Goal: Task Accomplishment & Management: Manage account settings

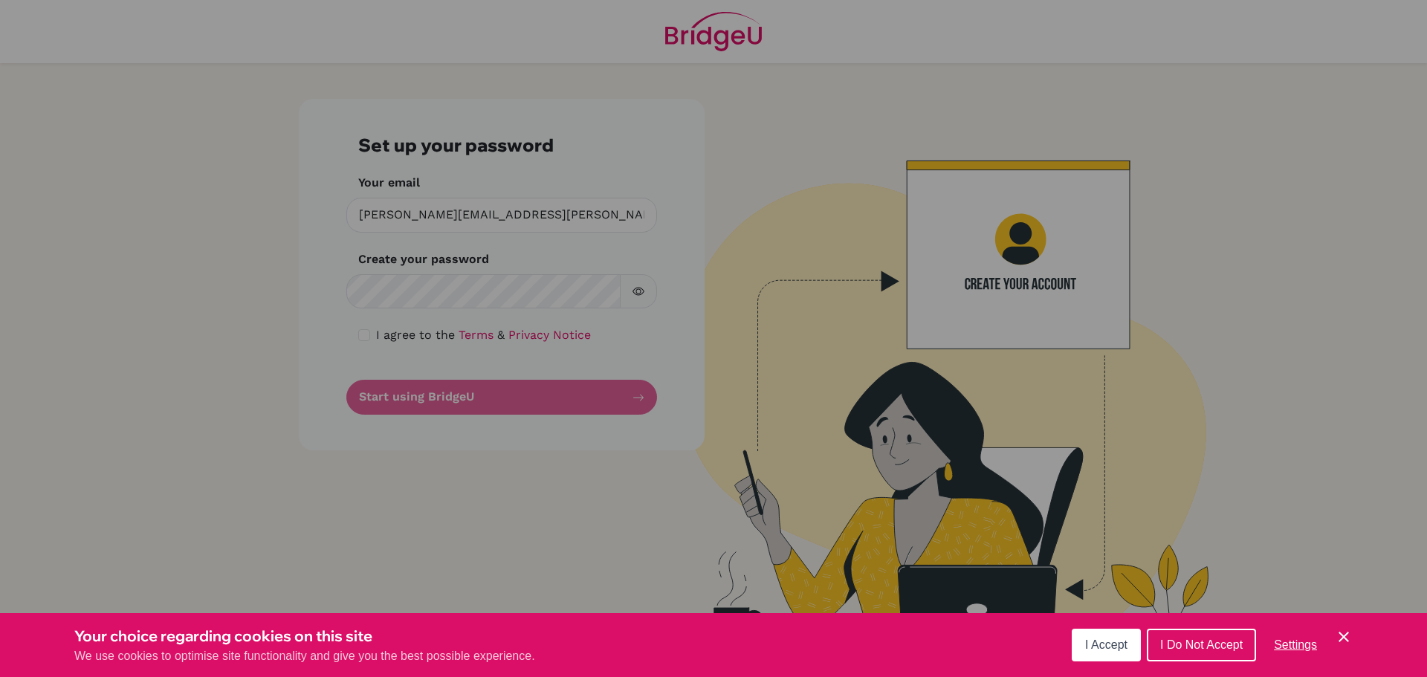
click at [1083, 655] on button "I Accept" at bounding box center [1106, 645] width 69 height 33
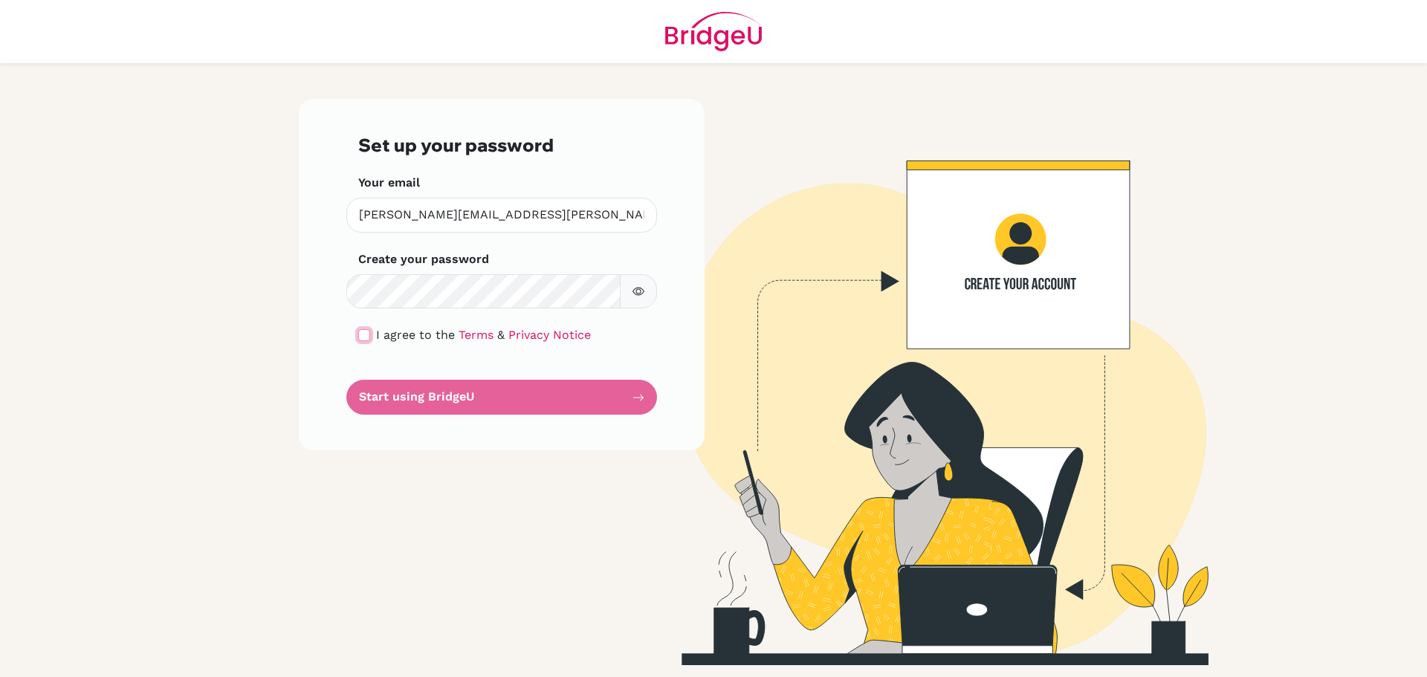
click at [366, 339] on input "checkbox" at bounding box center [364, 335] width 12 height 12
checkbox input "true"
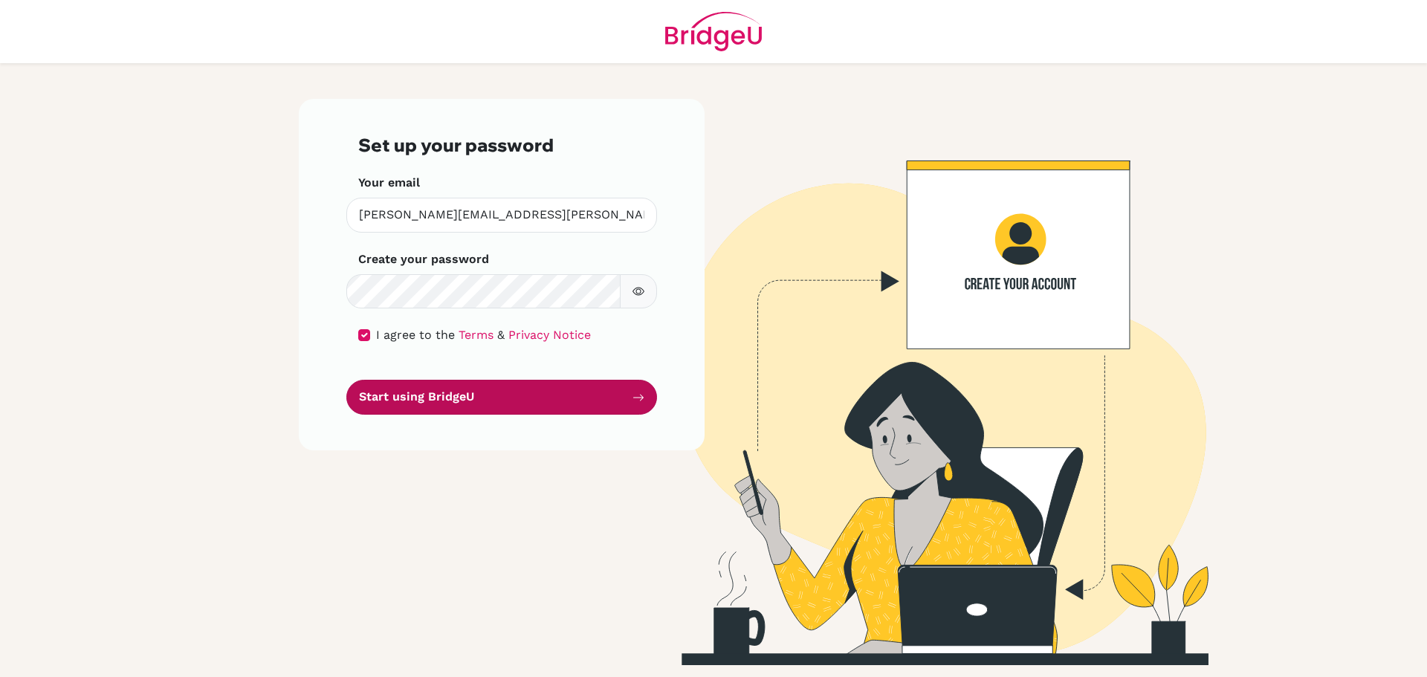
click at [418, 392] on button "Start using BridgeU" at bounding box center [501, 397] width 311 height 35
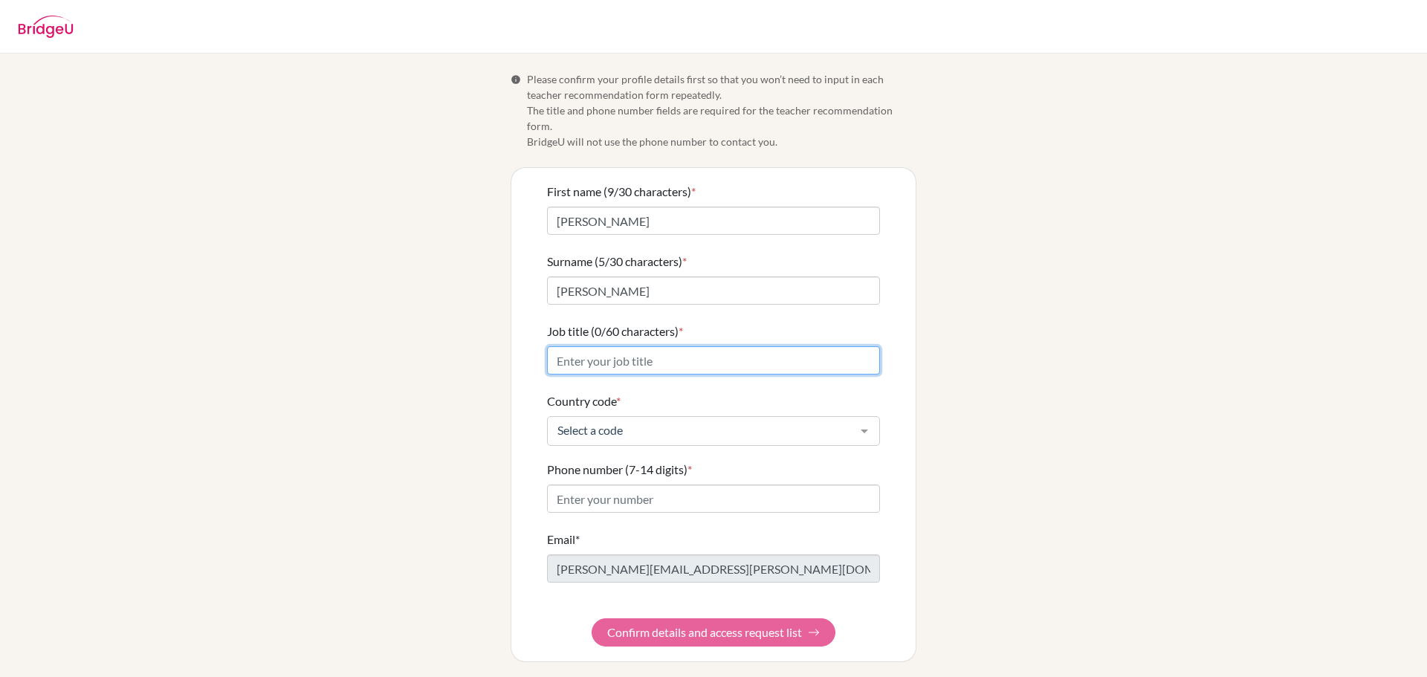
click at [595, 346] on input "Job title (0/60 characters) *" at bounding box center [713, 360] width 333 height 28
type input "Teacher"
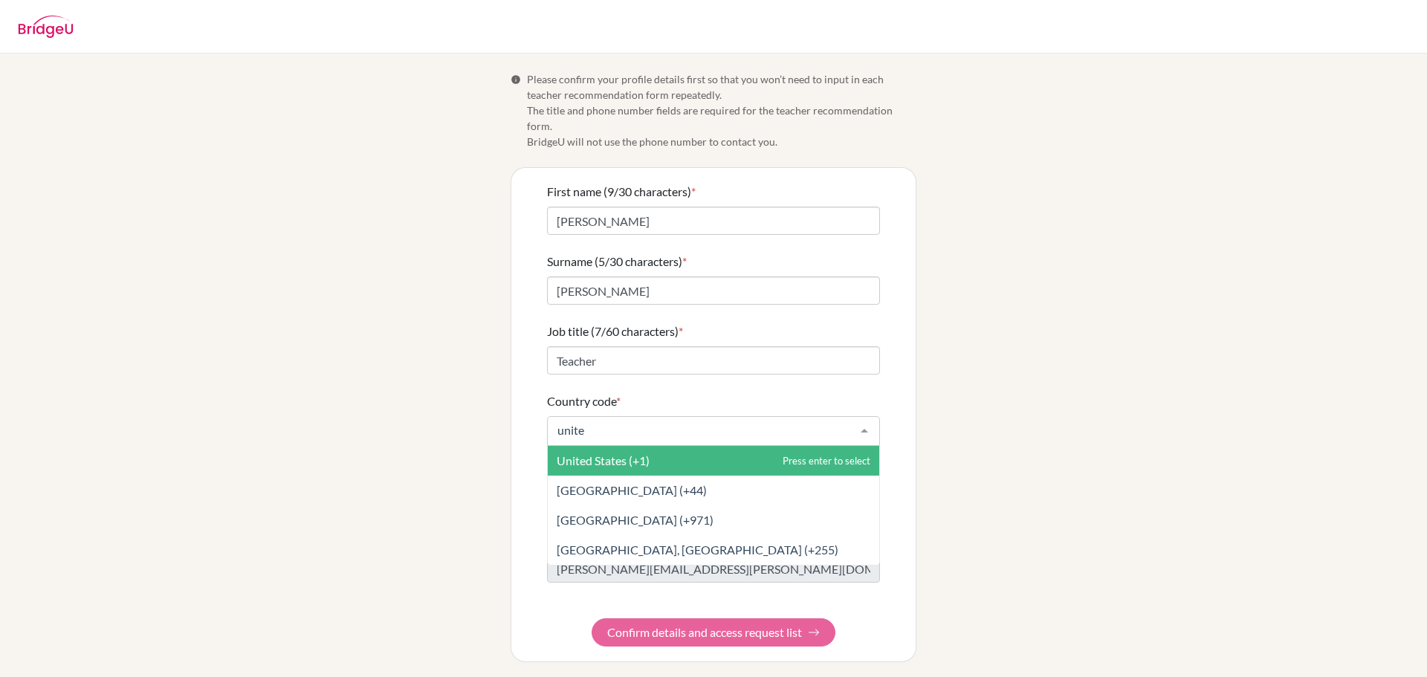
type input "united"
click at [621, 453] on span "United States (+1)" at bounding box center [603, 460] width 93 height 14
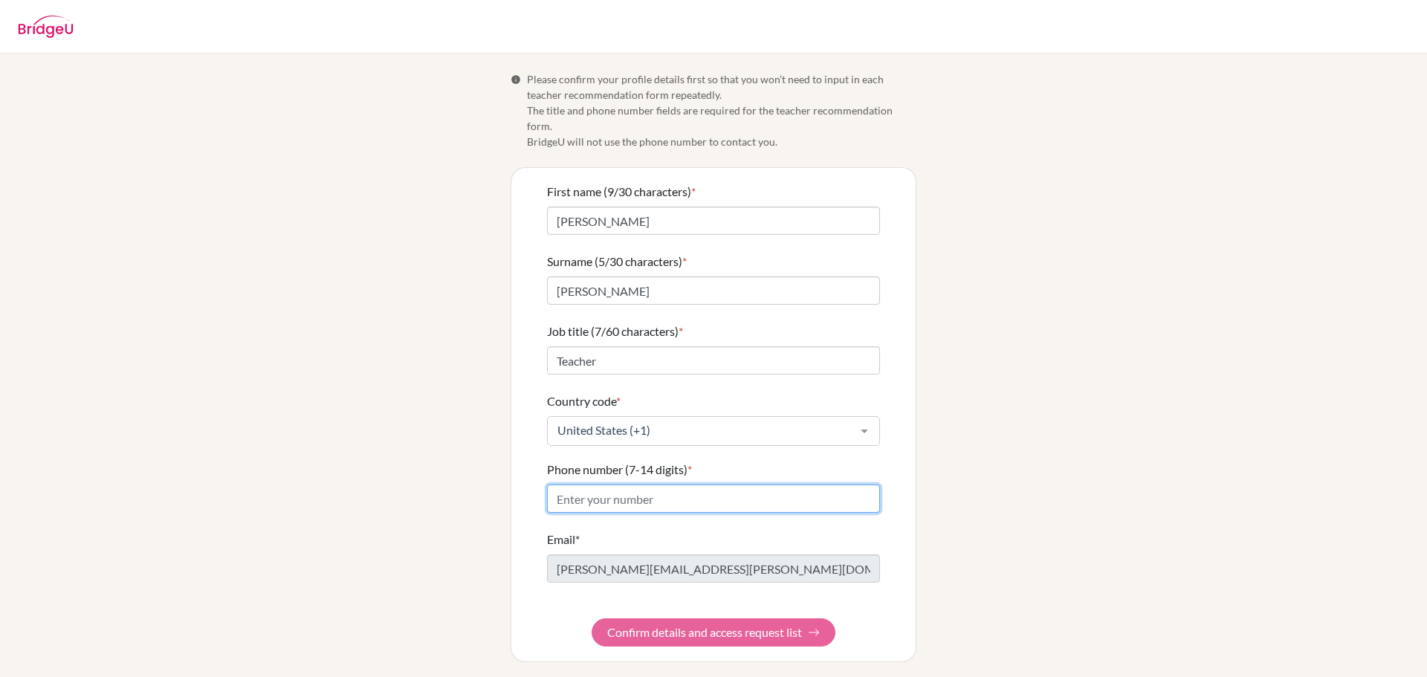
click at [621, 485] on input "Phone number (7-14 digits) *" at bounding box center [713, 499] width 333 height 28
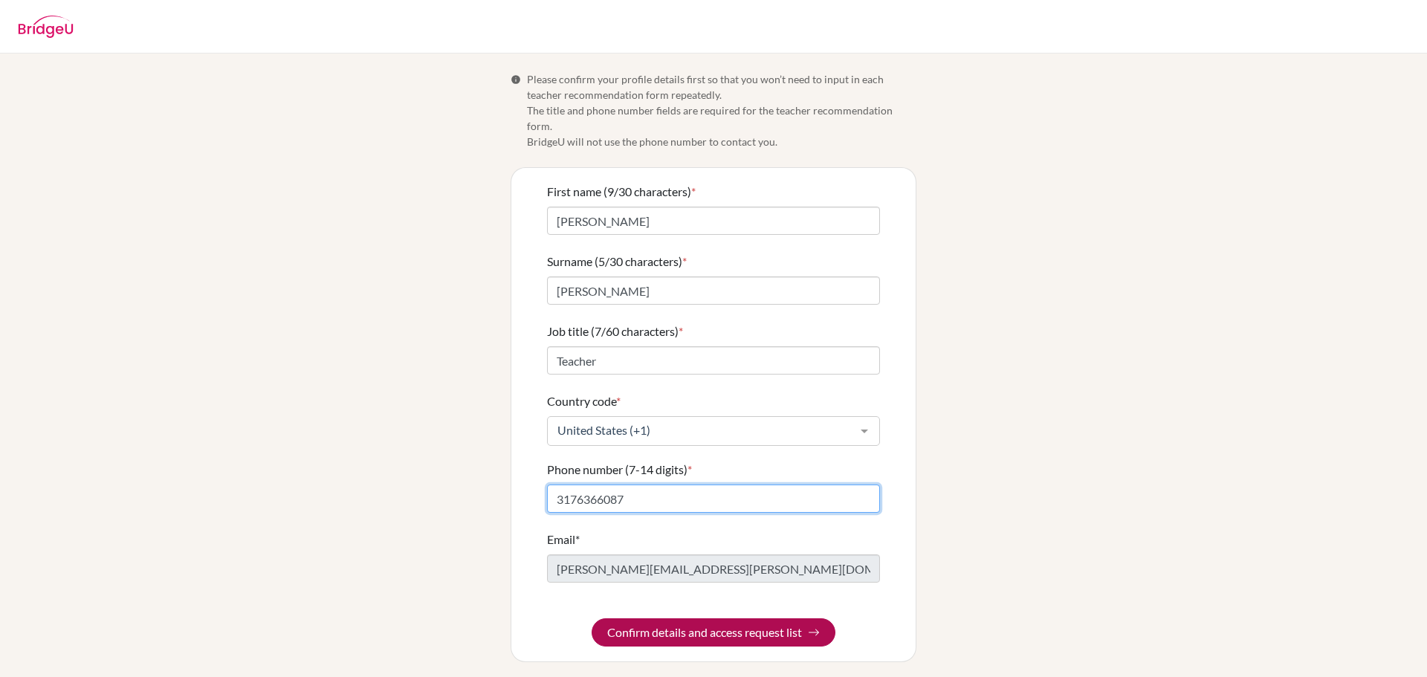
type input "3176366087"
click at [644, 618] on button "Confirm details and access request list" at bounding box center [714, 632] width 244 height 28
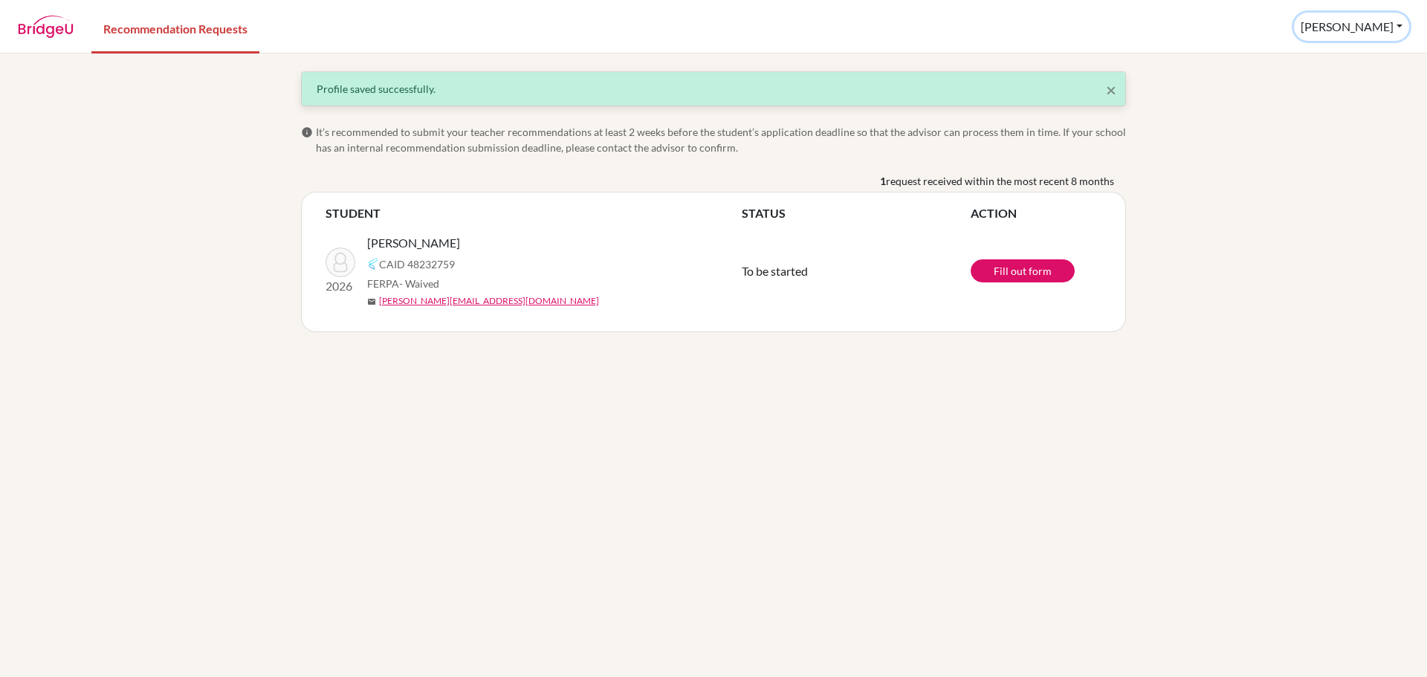
click at [1383, 20] on button "Elizabeth" at bounding box center [1351, 27] width 115 height 28
click at [1364, 59] on link "Profile" at bounding box center [1318, 61] width 117 height 24
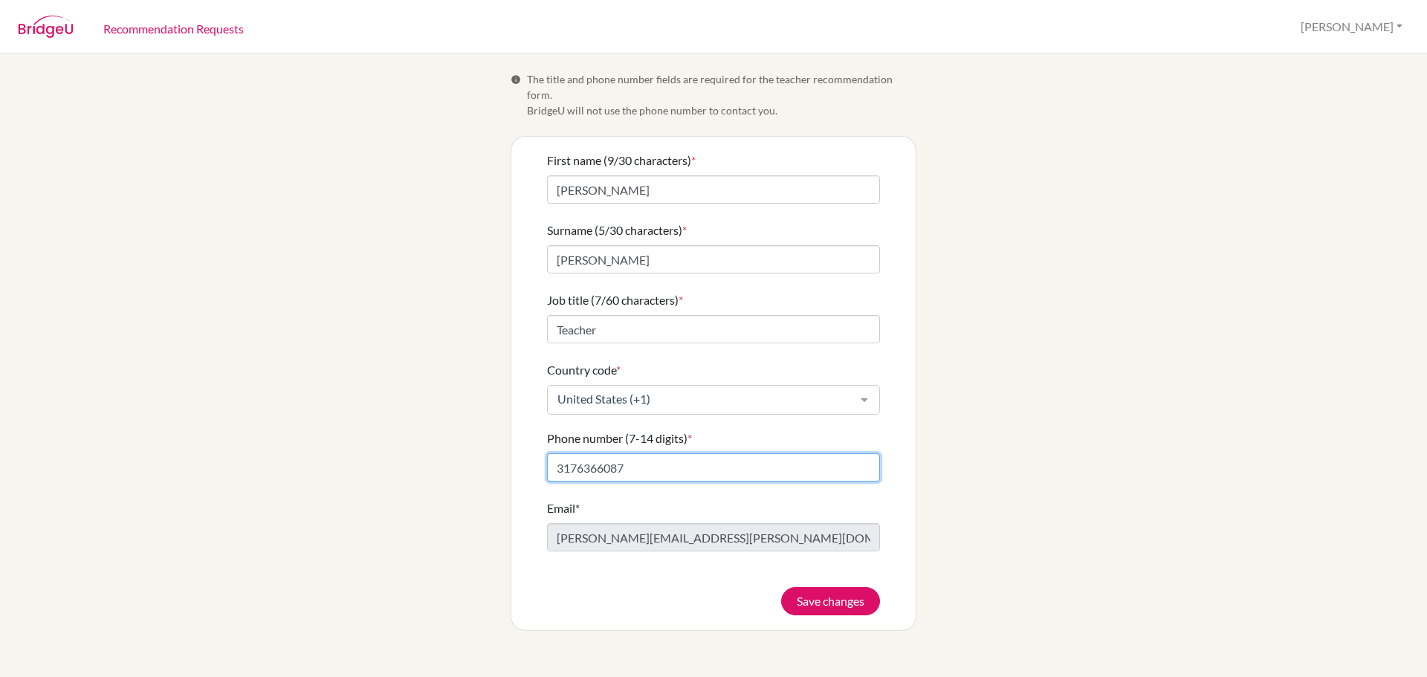
click at [589, 456] on input "3176366087" at bounding box center [713, 467] width 333 height 28
type input "3176966087"
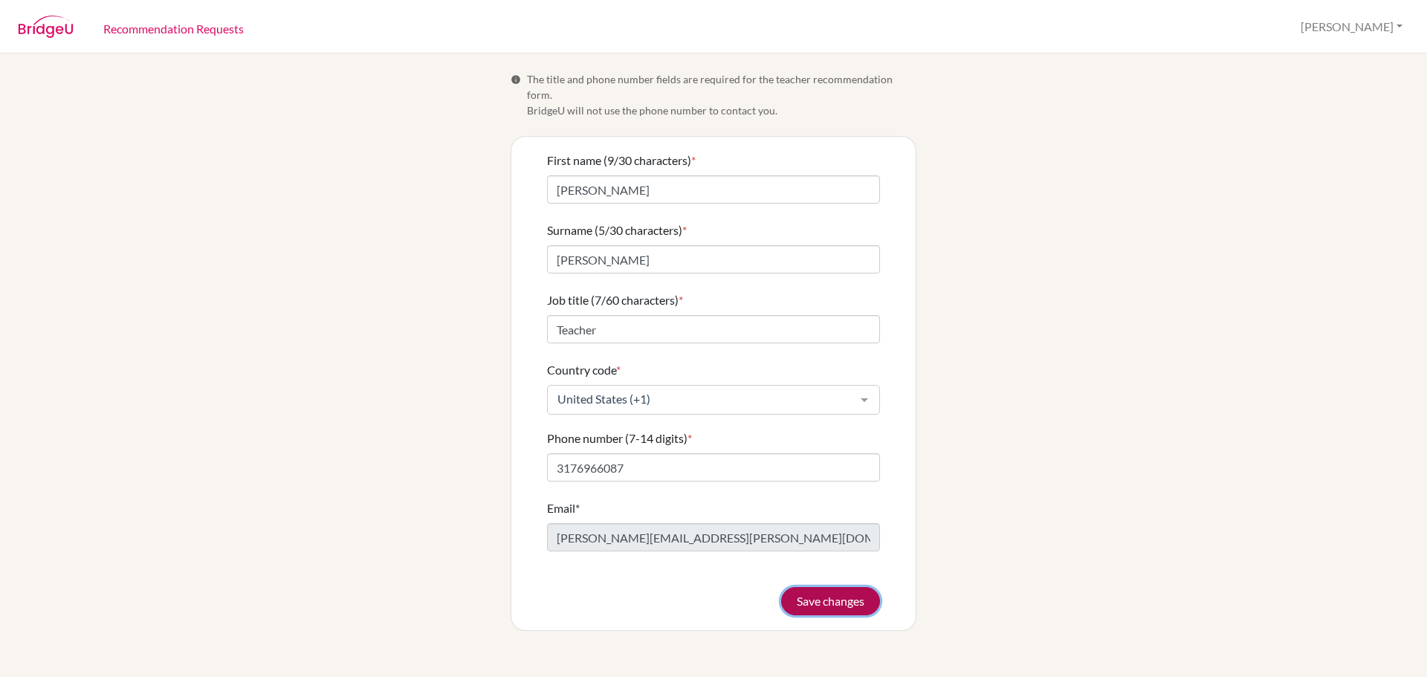
click at [793, 587] on button "Save changes" at bounding box center [830, 601] width 99 height 28
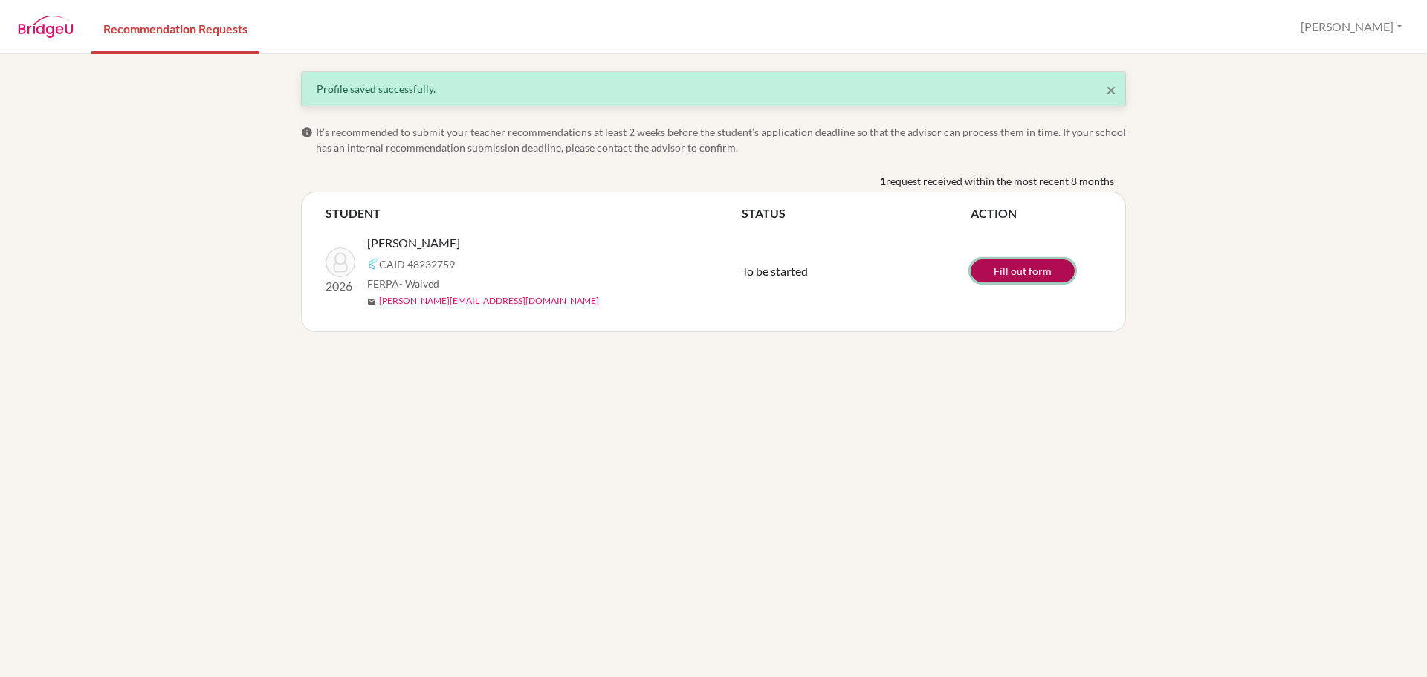
click at [994, 270] on link "Fill out form" at bounding box center [1023, 270] width 104 height 23
